Goal: Task Accomplishment & Management: Manage account settings

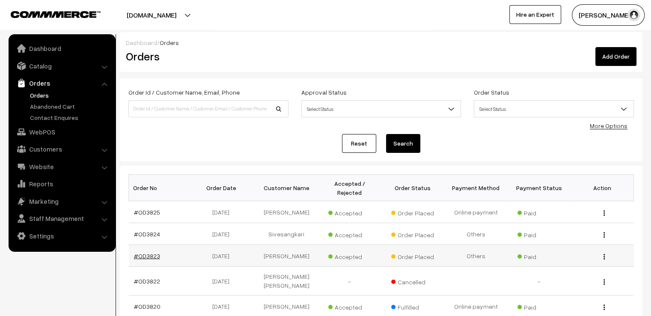
click at [145, 252] on link "#OD3823" at bounding box center [147, 255] width 26 height 7
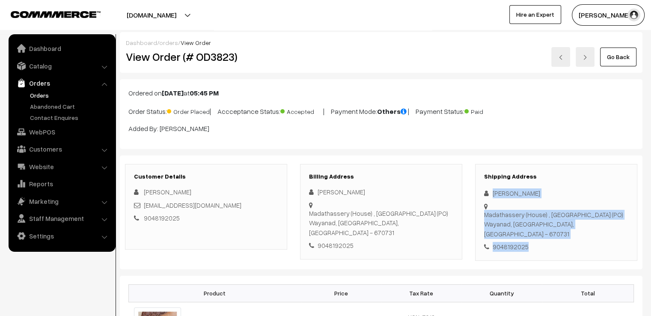
drag, startPoint x: 490, startPoint y: 184, endPoint x: 568, endPoint y: 258, distance: 107.4
click at [538, 221] on div "Shipping Address Neenu Thomas Madathassery (House) , Makkiyad (PO) Wayanad, Ker…" at bounding box center [556, 212] width 162 height 97
drag, startPoint x: 494, startPoint y: 187, endPoint x: 532, endPoint y: 259, distance: 81.3
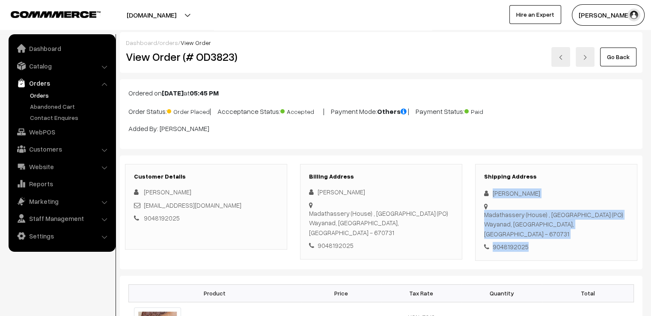
click at [548, 245] on div "Shipping Address Neenu Thomas Madathassery (House) , Makkiyad (PO) Wayanad, Ker…" at bounding box center [556, 212] width 162 height 97
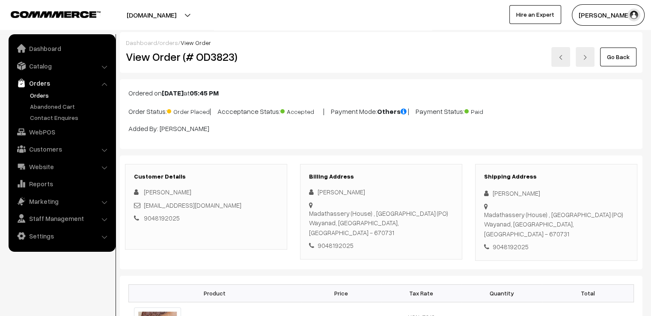
drag, startPoint x: 491, startPoint y: 192, endPoint x: 562, endPoint y: 237, distance: 84.2
click at [561, 237] on div "Shipping Address Neenu Thomas Madathassery (House) , Makkiyad (PO) Wayanad, Ker…" at bounding box center [556, 212] width 162 height 97
copy div "Neenu Thomas Madathassery (House) , Makkiyad (PO) Wayanad, Kerala, India - 6707…"
click at [608, 47] on link "Go Back" at bounding box center [618, 56] width 36 height 19
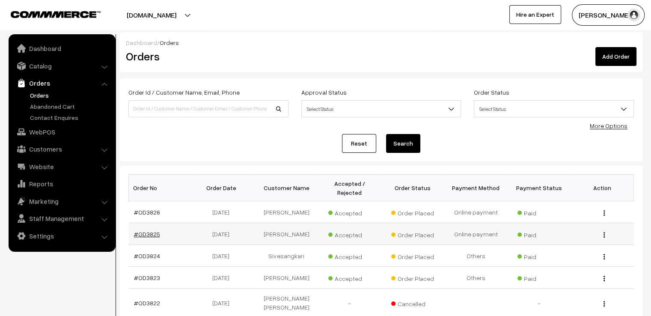
click at [153, 230] on link "#OD3825" at bounding box center [147, 233] width 26 height 7
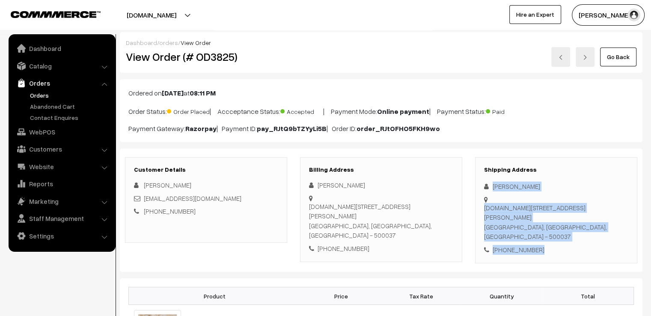
drag, startPoint x: 491, startPoint y: 182, endPoint x: 584, endPoint y: 250, distance: 115.7
click at [584, 250] on div "Shipping Address Monika G H.No.:257/A, C-Block, Road No.:14, Papireddy Nagar, J…" at bounding box center [556, 210] width 162 height 106
copy div "Monika G H.No.:257/A, C-Block, Road No.:14, Papireddy Nagar, Jagathgiri Gutta H…"
click at [609, 52] on link "Go Back" at bounding box center [618, 56] width 36 height 19
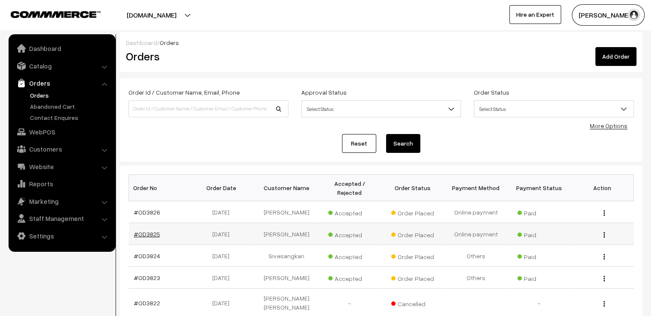
click at [152, 230] on link "#OD3825" at bounding box center [147, 233] width 26 height 7
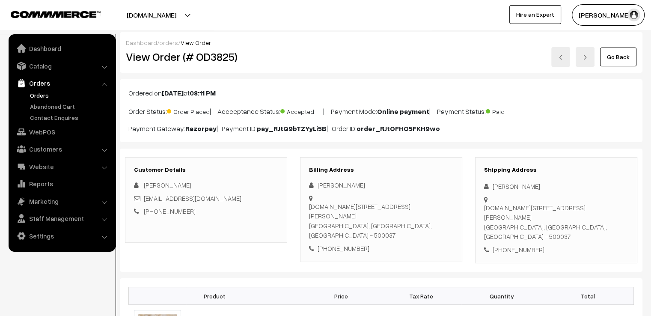
click at [623, 59] on link "Go Back" at bounding box center [618, 56] width 36 height 19
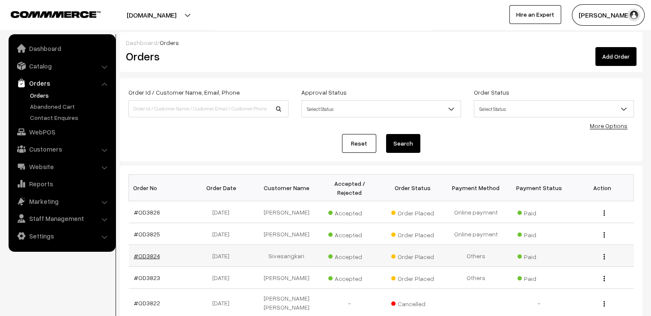
click at [143, 252] on link "#OD3824" at bounding box center [147, 255] width 26 height 7
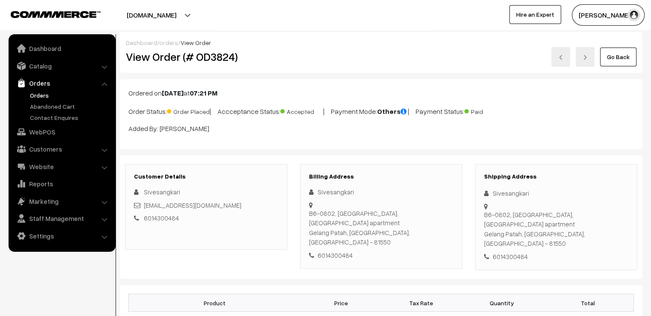
drag, startPoint x: 491, startPoint y: 189, endPoint x: 549, endPoint y: 233, distance: 73.1
click at [549, 233] on div "Shipping Address Sivesangkari B6-0802, starview bay, forest city apartment Gela…" at bounding box center [556, 217] width 162 height 106
copy div "Sivesangkari B6-0802, starview bay, forest city apartment Gelang Patah, Johor, …"
click at [617, 47] on div "Dashboard / orders / View Order" at bounding box center [381, 42] width 510 height 9
click at [620, 49] on link "Go Back" at bounding box center [618, 56] width 36 height 19
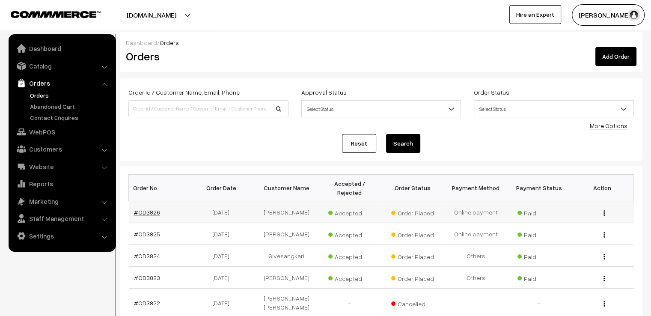
click at [148, 208] on link "#OD3826" at bounding box center [147, 211] width 26 height 7
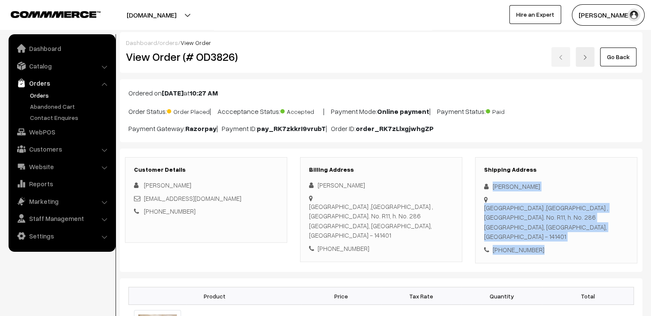
drag, startPoint x: 491, startPoint y: 183, endPoint x: 558, endPoint y: 237, distance: 85.8
click at [558, 237] on div "Shipping Address [PERSON_NAME] [GEOGRAPHIC_DATA] ,[GEOGRAPHIC_DATA] ,[GEOGRAPHI…" at bounding box center [556, 210] width 162 height 106
copy div "[PERSON_NAME] Guru tegh [GEOGRAPHIC_DATA] ,[GEOGRAPHIC_DATA] ,[GEOGRAPHIC_DATA]…"
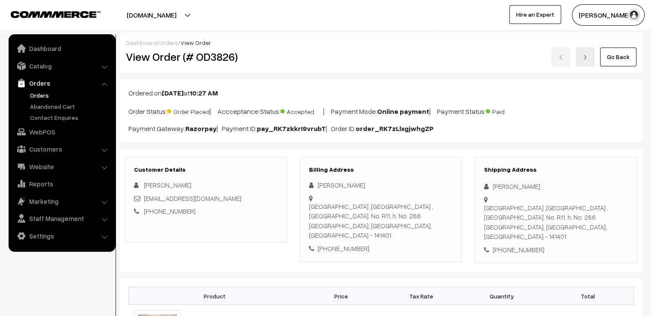
click at [571, 168] on h3 "Shipping Address" at bounding box center [556, 169] width 144 height 7
click at [492, 183] on div "[PERSON_NAME]" at bounding box center [556, 186] width 144 height 10
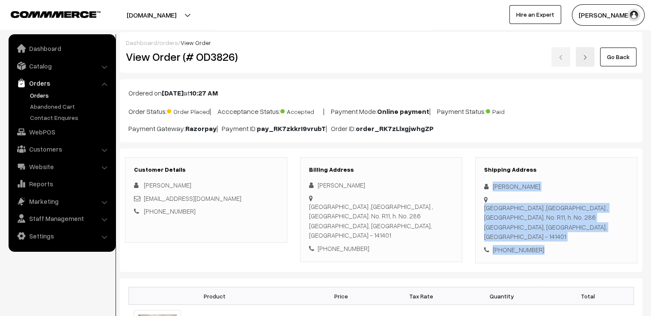
drag, startPoint x: 492, startPoint y: 183, endPoint x: 545, endPoint y: 247, distance: 83.2
click at [545, 247] on div "Shipping Address Gurleen Kaur Guru tegh bahadur nagar ,lalheri road ,st. No. R1…" at bounding box center [556, 210] width 162 height 106
copy div "Gurleen Kaur Guru tegh bahadur nagar ,lalheri road ,st. No. R11, h. No. 286 Kha…"
